Goal: Information Seeking & Learning: Learn about a topic

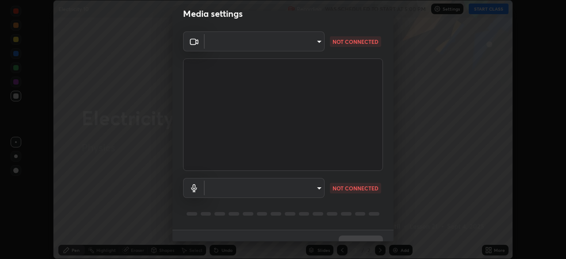
scroll to position [31, 0]
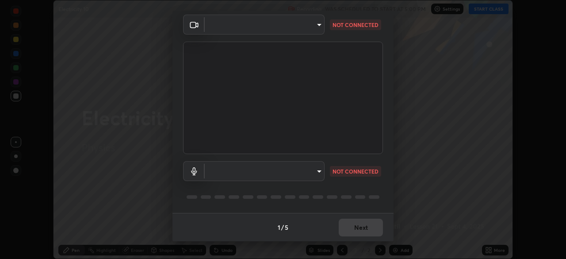
type input "c7661abdb2026871ead36f205add4b28eed2acd2256a3062a57d90756d6a7fda"
type input "96fcf24ad01b3a7b421b329ab36215e194257b873513e221a7a03126c554046f"
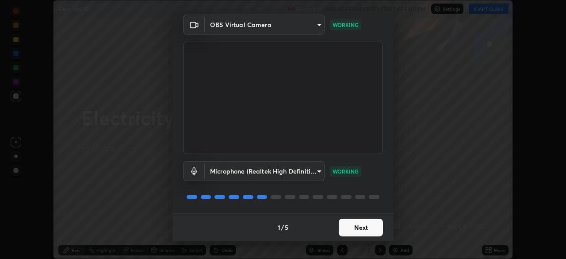
click at [355, 229] on button "Next" at bounding box center [361, 227] width 44 height 18
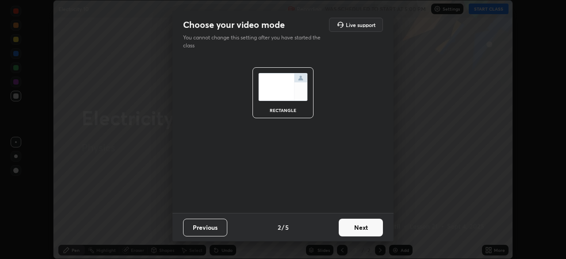
click at [361, 230] on button "Next" at bounding box center [361, 227] width 44 height 18
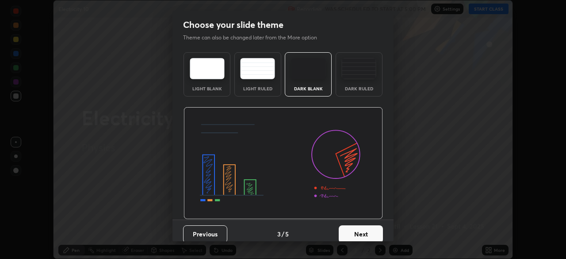
click at [361, 234] on button "Next" at bounding box center [361, 234] width 44 height 18
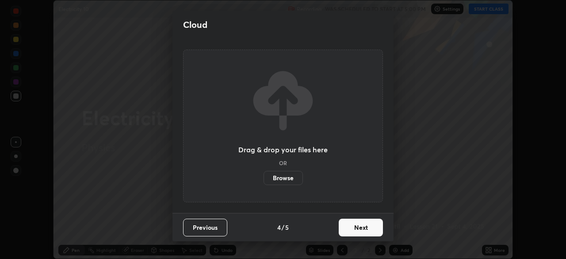
click at [362, 232] on button "Next" at bounding box center [361, 227] width 44 height 18
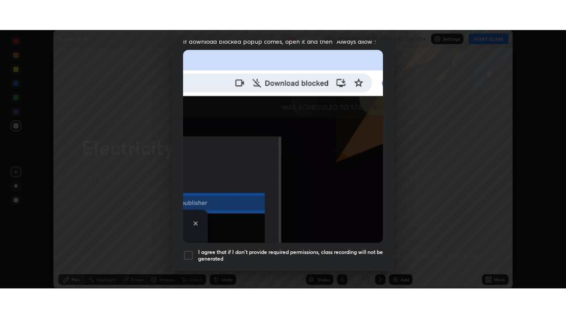
scroll to position [212, 0]
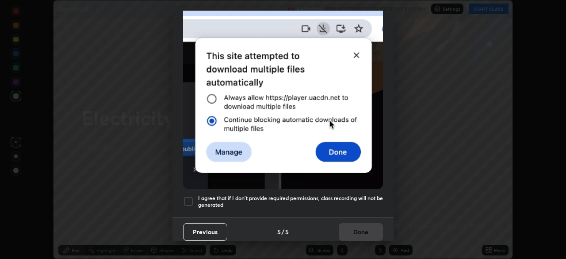
click at [190, 196] on div at bounding box center [188, 201] width 11 height 11
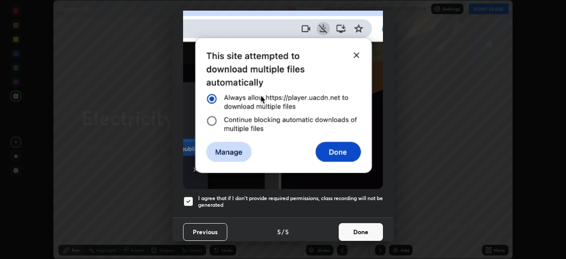
click at [348, 229] on button "Done" at bounding box center [361, 232] width 44 height 18
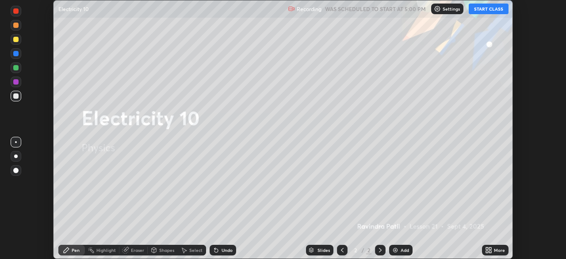
click at [474, 9] on button "START CLASS" at bounding box center [489, 9] width 40 height 11
click at [496, 251] on div "More" at bounding box center [499, 250] width 11 height 4
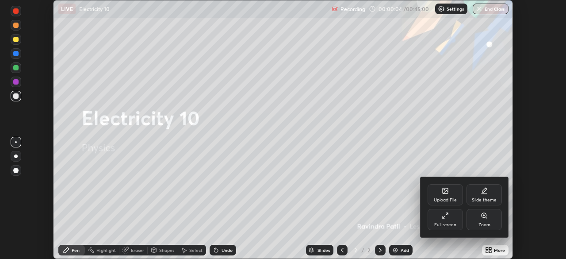
click at [446, 219] on div "Full screen" at bounding box center [445, 219] width 35 height 21
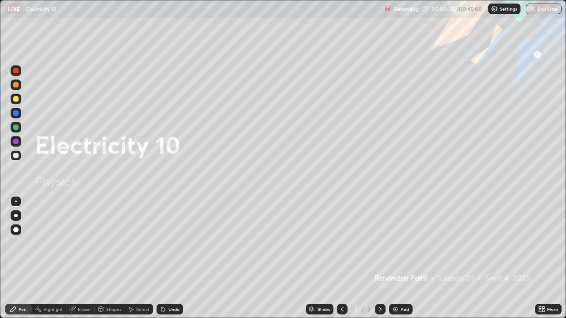
scroll to position [318, 566]
click at [404, 258] on div "Add" at bounding box center [405, 309] width 8 height 4
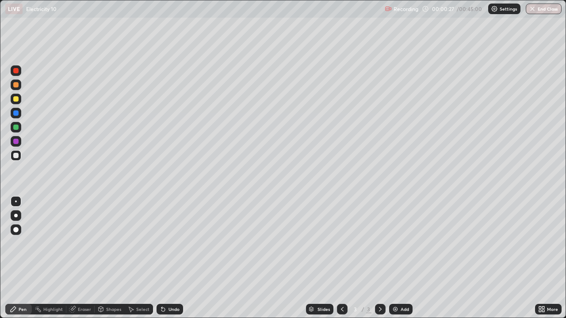
click at [17, 100] on div at bounding box center [15, 98] width 5 height 5
click at [402, 258] on div "Add" at bounding box center [405, 309] width 8 height 4
click at [172, 258] on div "Undo" at bounding box center [174, 309] width 11 height 4
click at [401, 258] on div "Add" at bounding box center [405, 309] width 8 height 4
click at [342, 258] on icon at bounding box center [342, 309] width 7 height 7
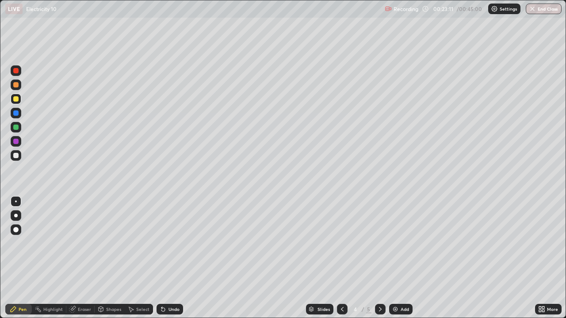
click at [379, 258] on icon at bounding box center [380, 309] width 7 height 7
click at [401, 258] on div "Add" at bounding box center [405, 309] width 8 height 4
click at [402, 258] on div "Add" at bounding box center [405, 309] width 8 height 4
click at [404, 258] on div "Add" at bounding box center [405, 309] width 8 height 4
click at [401, 258] on div "Add" at bounding box center [405, 309] width 8 height 4
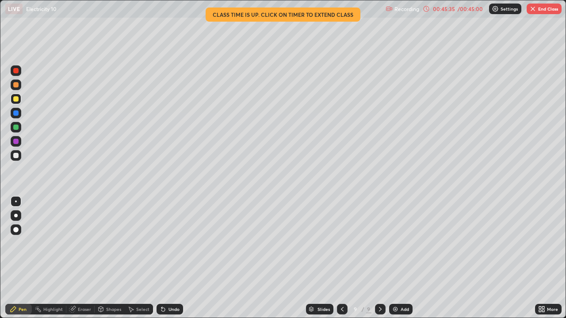
click at [537, 9] on button "End Class" at bounding box center [544, 9] width 35 height 11
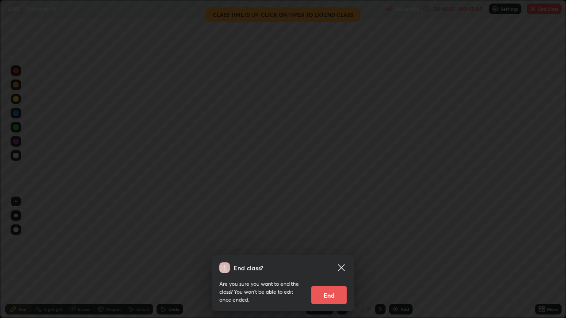
click at [318, 258] on button "End" at bounding box center [328, 296] width 35 height 18
